Goal: Task Accomplishment & Management: Use online tool/utility

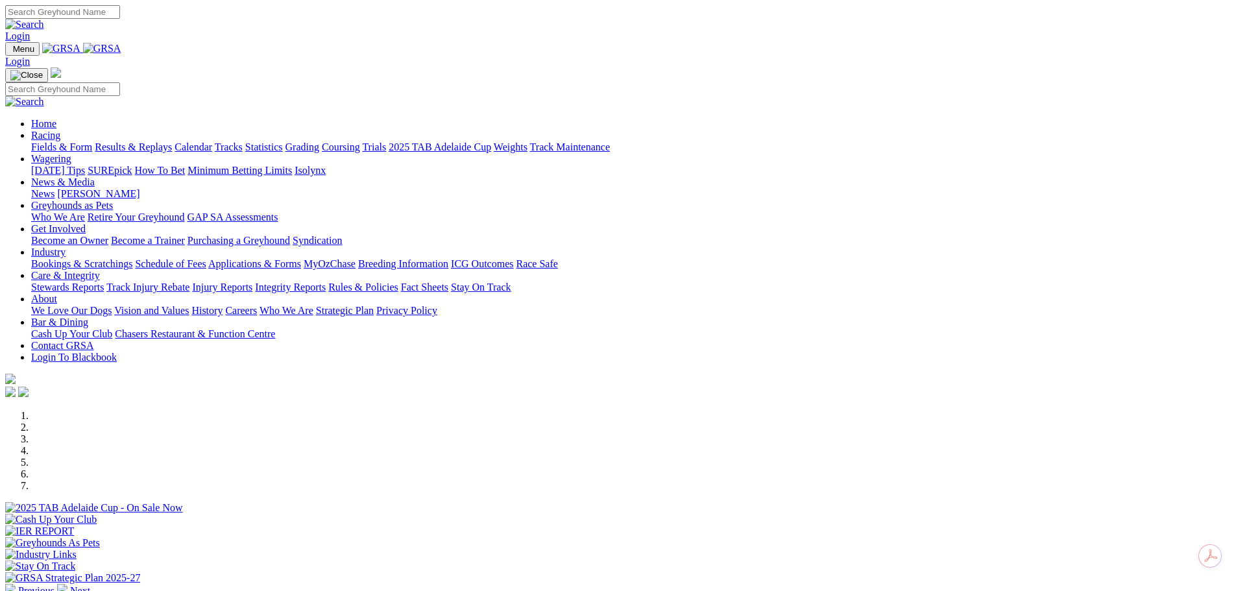
click at [88, 317] on link "Bar & Dining" at bounding box center [59, 322] width 57 height 11
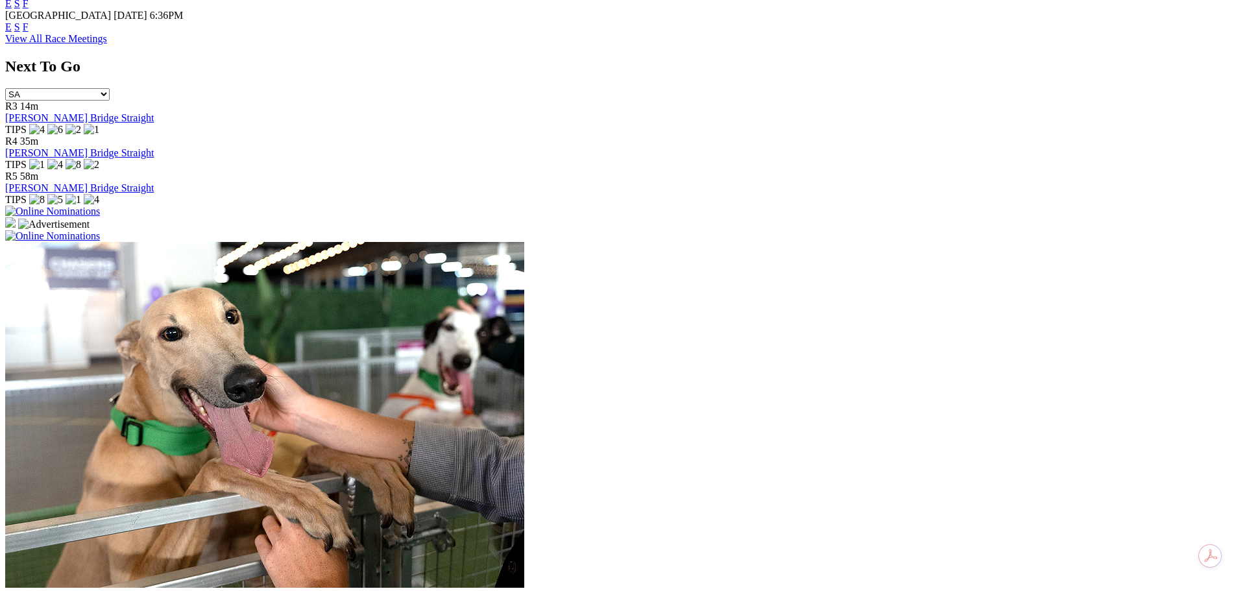
scroll to position [401, 0]
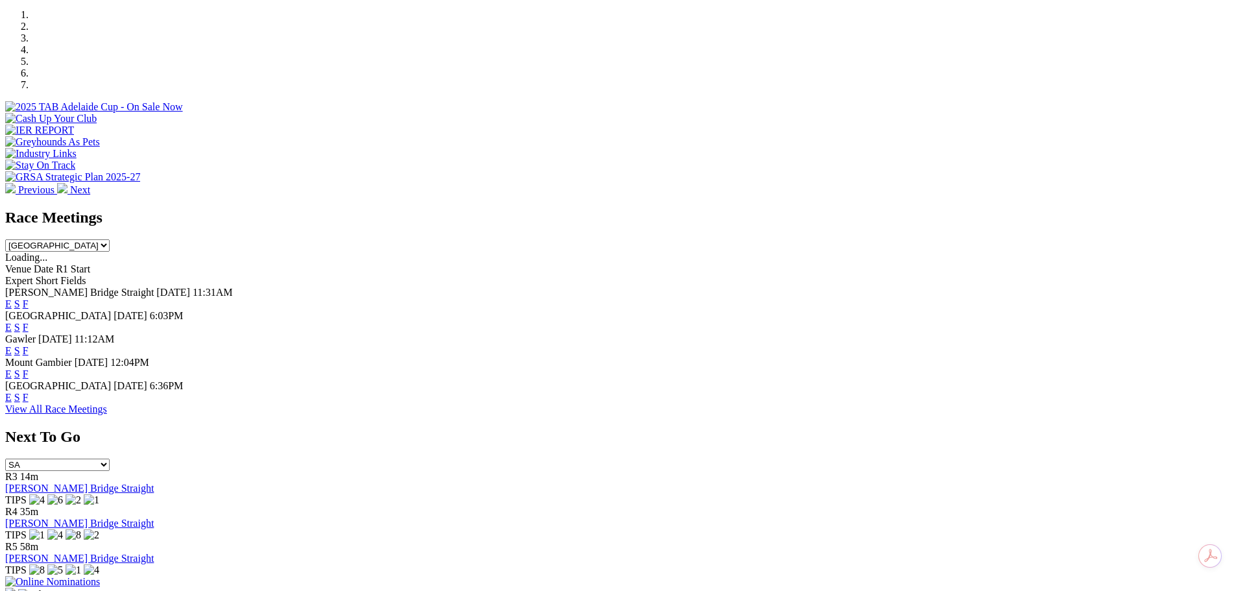
click at [100, 576] on img at bounding box center [52, 582] width 95 height 12
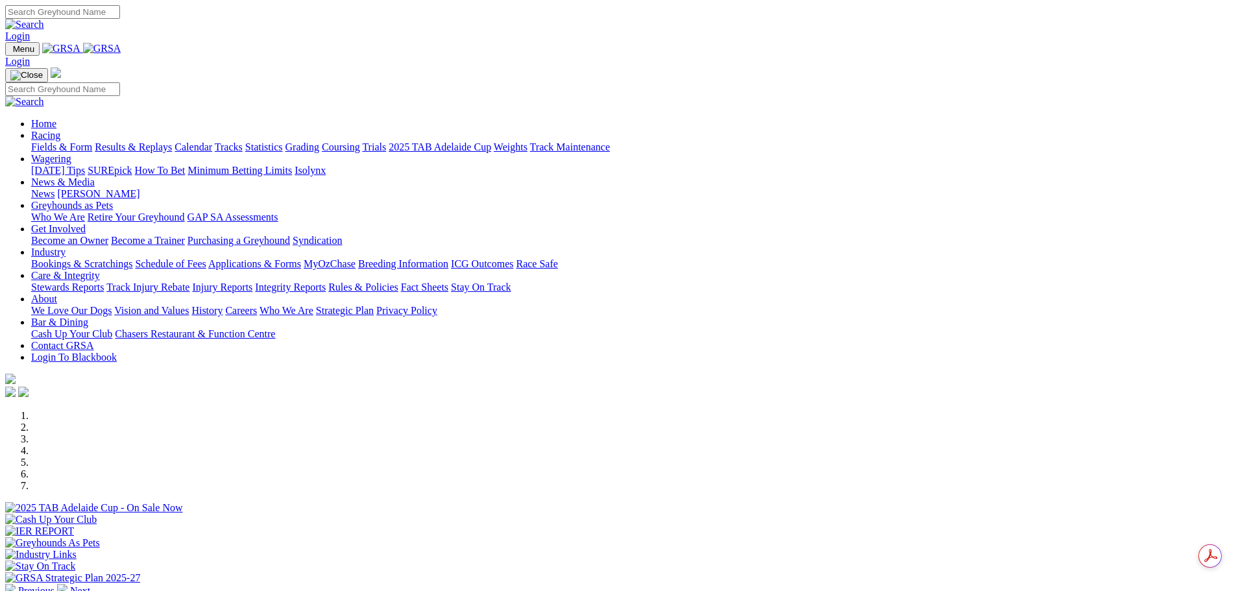
click at [212, 141] on link "Calendar" at bounding box center [194, 146] width 38 height 11
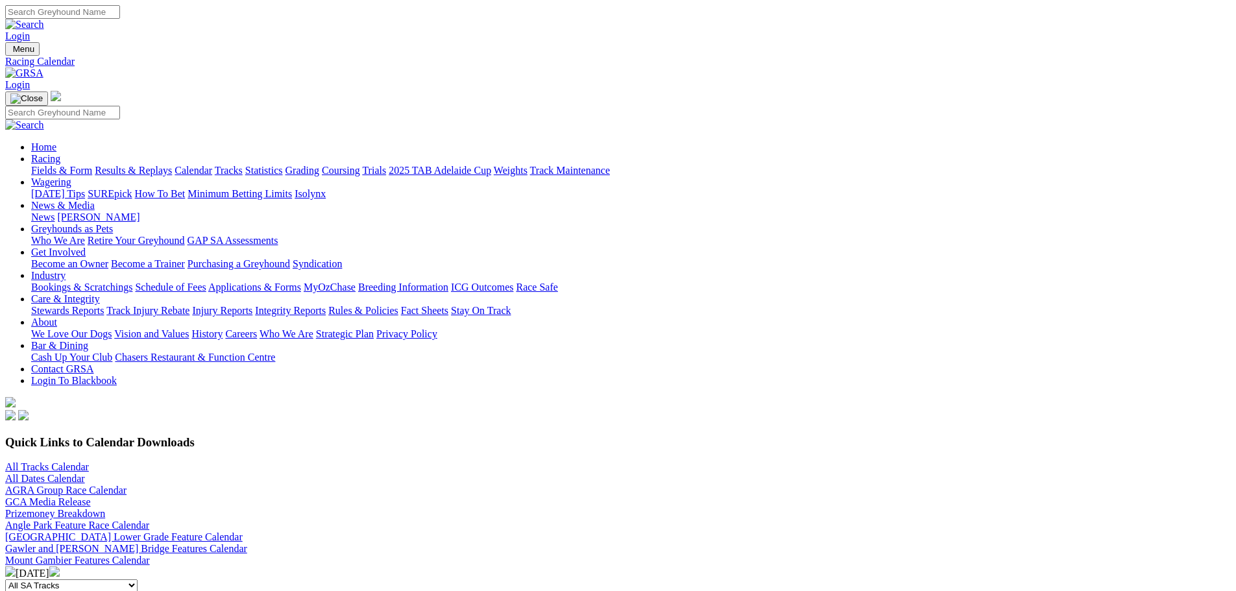
click at [89, 461] on link "All Tracks Calendar" at bounding box center [47, 466] width 84 height 11
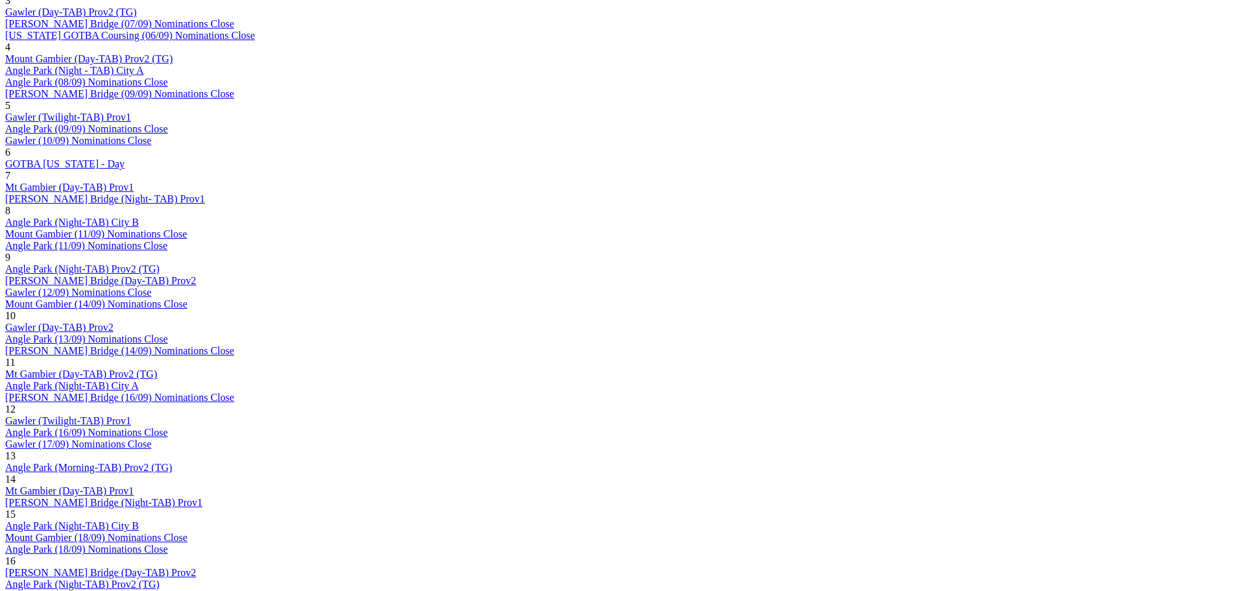
scroll to position [779, 0]
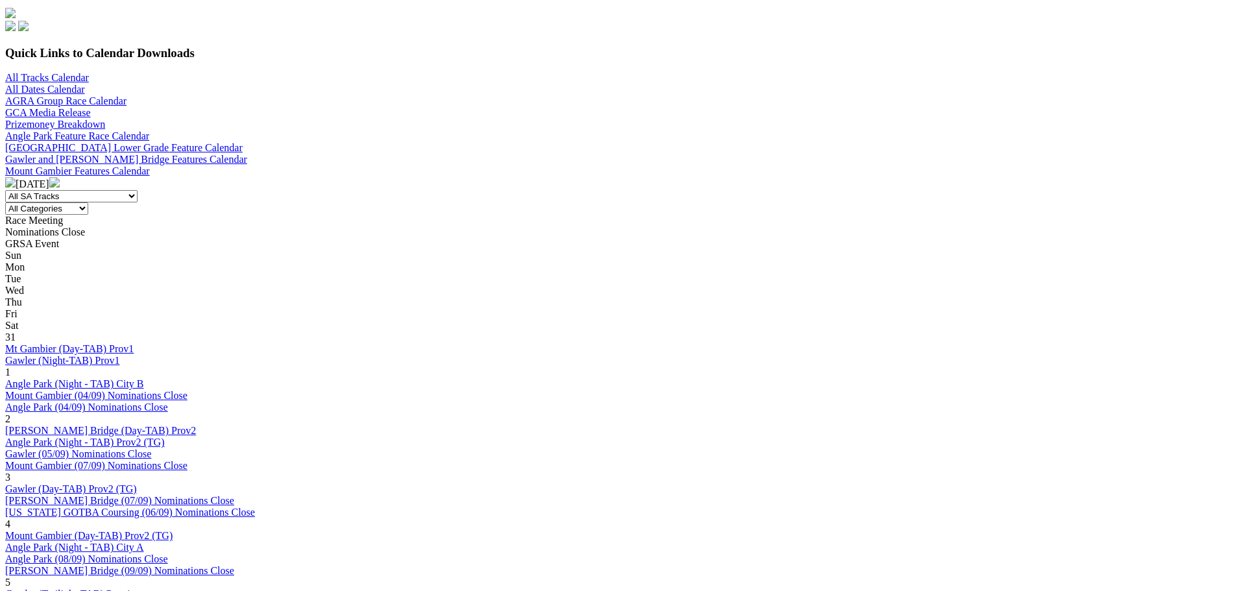
scroll to position [0, 0]
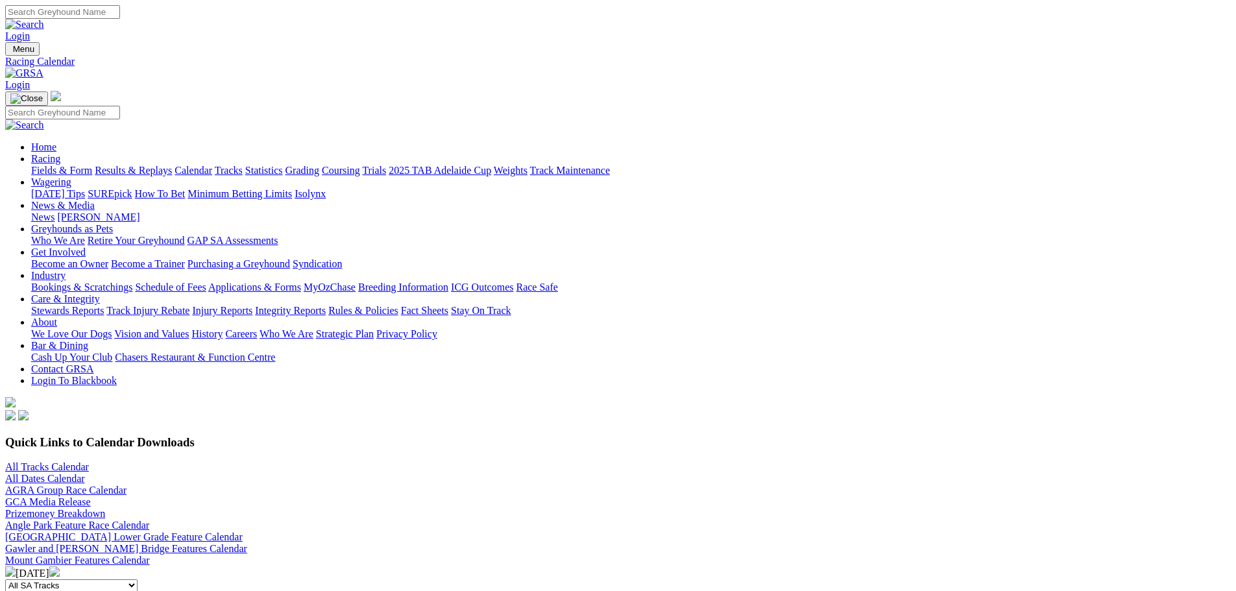
click at [88, 340] on link "Bar & Dining" at bounding box center [59, 345] width 57 height 11
click at [275, 352] on link "Chasers Restaurant & Function Centre" at bounding box center [195, 357] width 160 height 11
